Goal: Entertainment & Leisure: Consume media (video, audio)

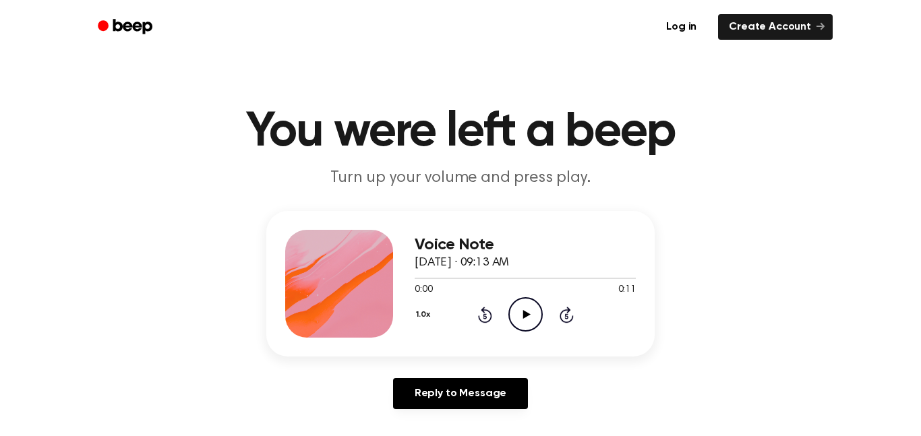
click at [522, 309] on icon "Play Audio" at bounding box center [525, 314] width 34 height 34
click at [526, 308] on icon "Play Audio" at bounding box center [525, 314] width 34 height 34
click at [537, 324] on icon "Play Audio" at bounding box center [525, 314] width 34 height 34
click at [516, 319] on icon "Play Audio" at bounding box center [525, 314] width 34 height 34
click at [533, 314] on icon "Play Audio" at bounding box center [525, 314] width 34 height 34
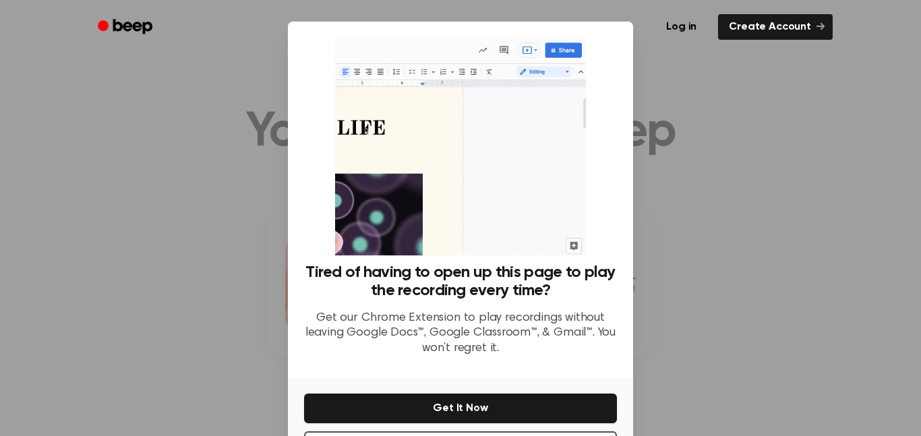
scroll to position [55, 0]
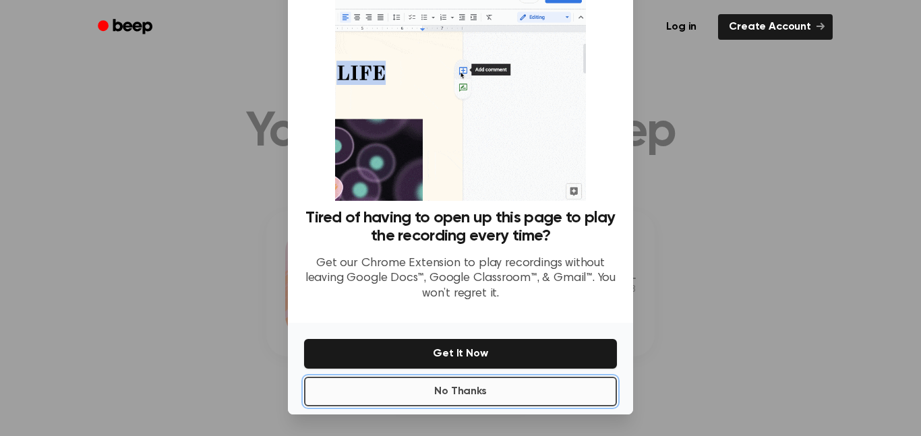
click at [467, 388] on button "No Thanks" at bounding box center [460, 392] width 313 height 30
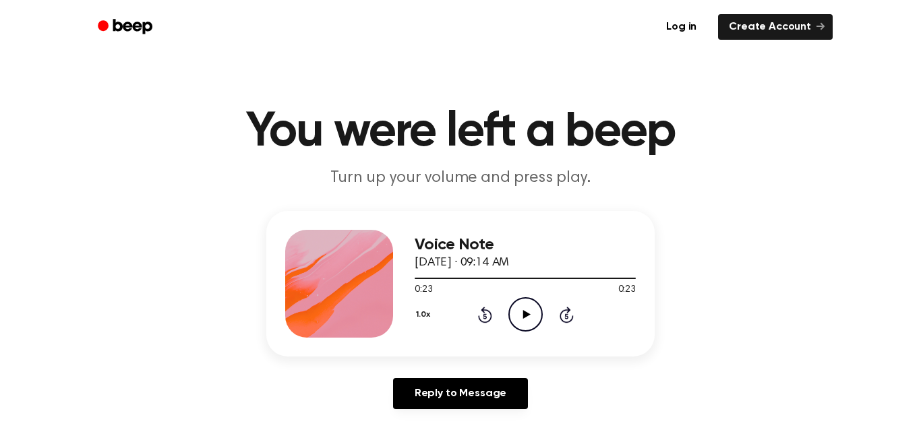
click at [518, 319] on icon "Play Audio" at bounding box center [525, 314] width 34 height 34
click at [523, 317] on icon at bounding box center [525, 314] width 7 height 9
click at [532, 314] on icon "Play Audio" at bounding box center [525, 314] width 34 height 34
click at [520, 318] on icon "Play Audio" at bounding box center [525, 314] width 34 height 34
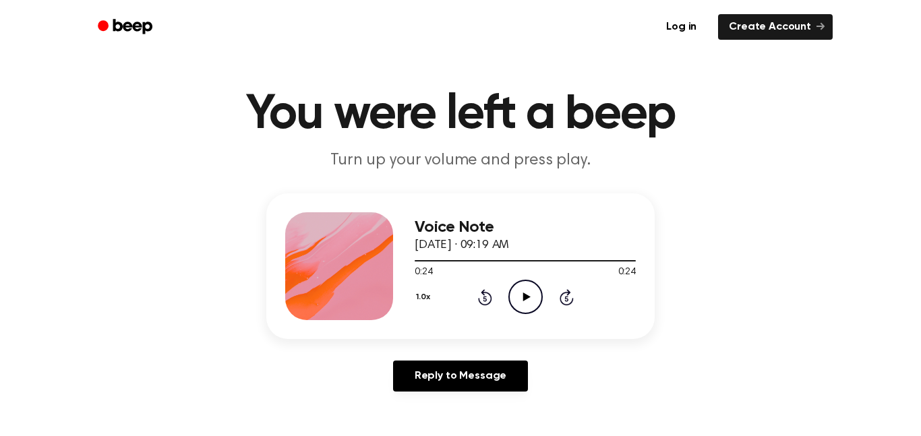
scroll to position [37, 0]
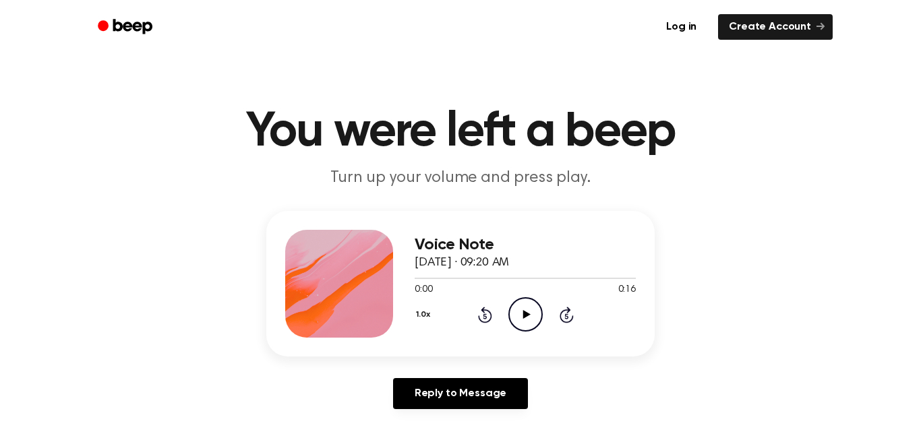
click at [520, 317] on icon "Play Audio" at bounding box center [525, 314] width 34 height 34
click at [524, 311] on icon at bounding box center [525, 314] width 7 height 9
click at [530, 323] on icon "Play Audio" at bounding box center [525, 314] width 34 height 34
click at [525, 324] on icon "Play Audio" at bounding box center [525, 314] width 34 height 34
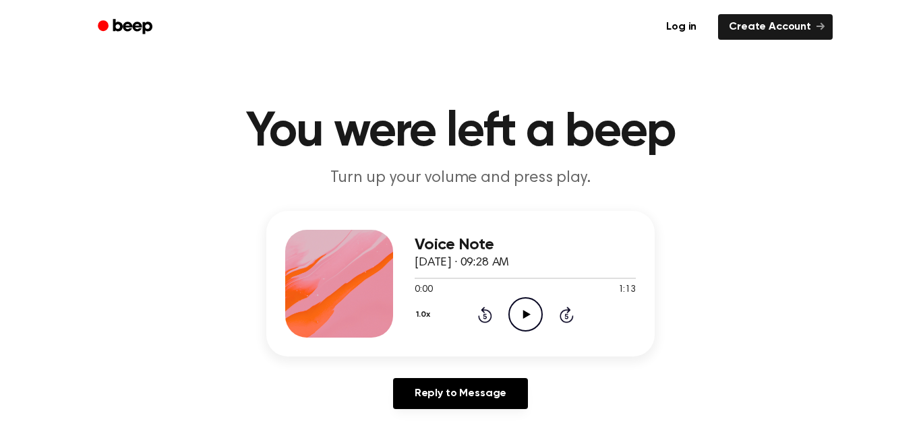
click at [535, 303] on icon "Play Audio" at bounding box center [525, 314] width 34 height 34
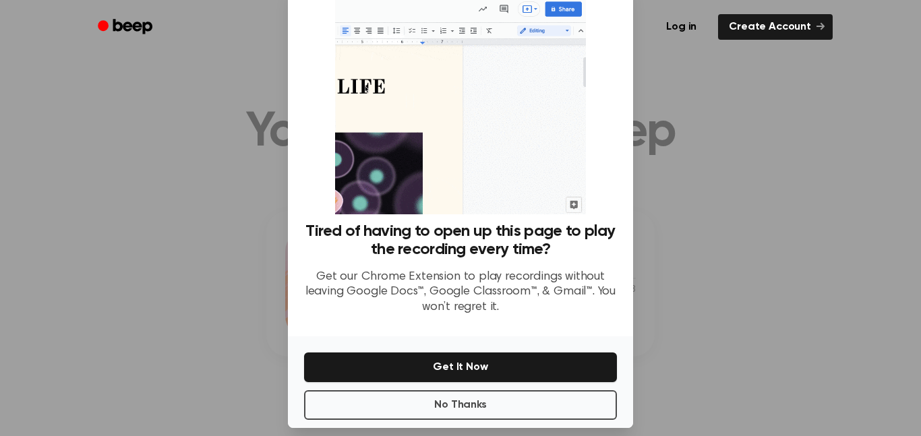
scroll to position [55, 0]
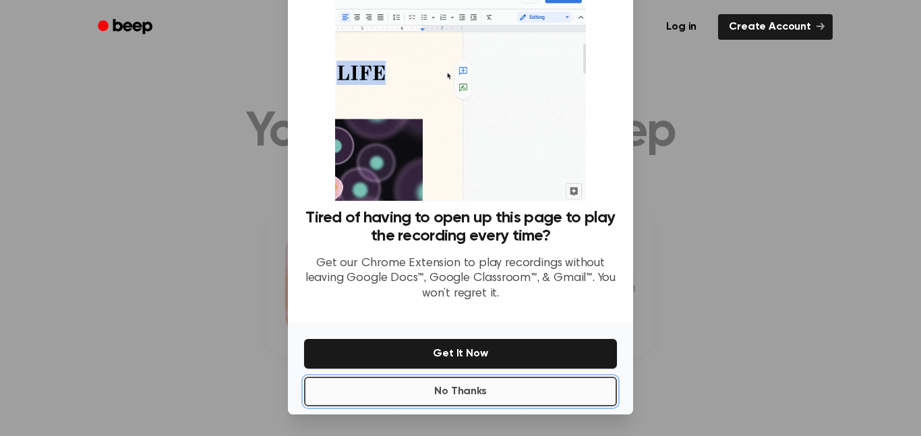
click at [532, 384] on button "No Thanks" at bounding box center [460, 392] width 313 height 30
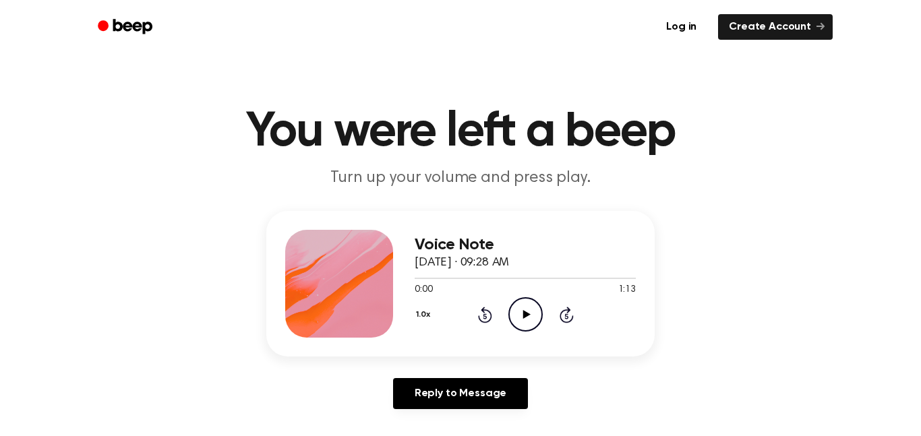
click at [521, 315] on icon "Play Audio" at bounding box center [525, 314] width 34 height 34
click at [528, 321] on icon "Play Audio" at bounding box center [525, 314] width 34 height 34
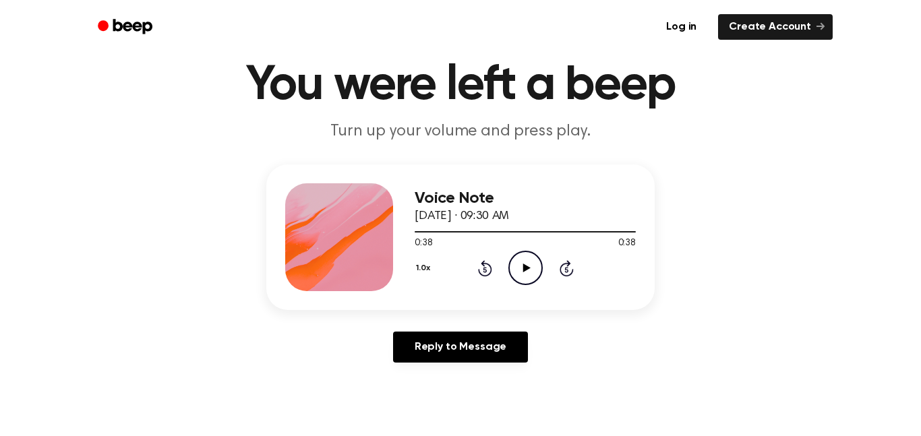
scroll to position [58, 0]
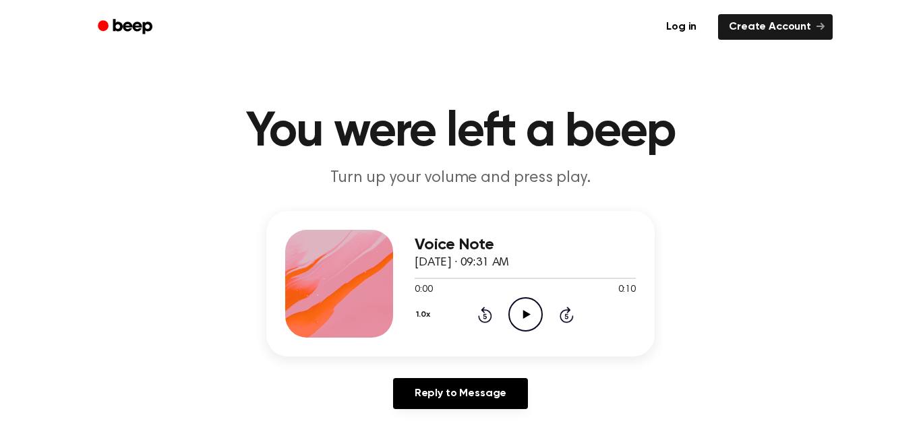
click at [516, 316] on icon "Play Audio" at bounding box center [525, 314] width 34 height 34
click at [520, 328] on icon "Play Audio" at bounding box center [525, 314] width 34 height 34
click at [530, 310] on icon "Play Audio" at bounding box center [525, 314] width 34 height 34
click at [531, 320] on icon "Play Audio" at bounding box center [525, 314] width 34 height 34
click at [524, 311] on icon "Play Audio" at bounding box center [525, 314] width 34 height 34
